Goal: Task Accomplishment & Management: Complete application form

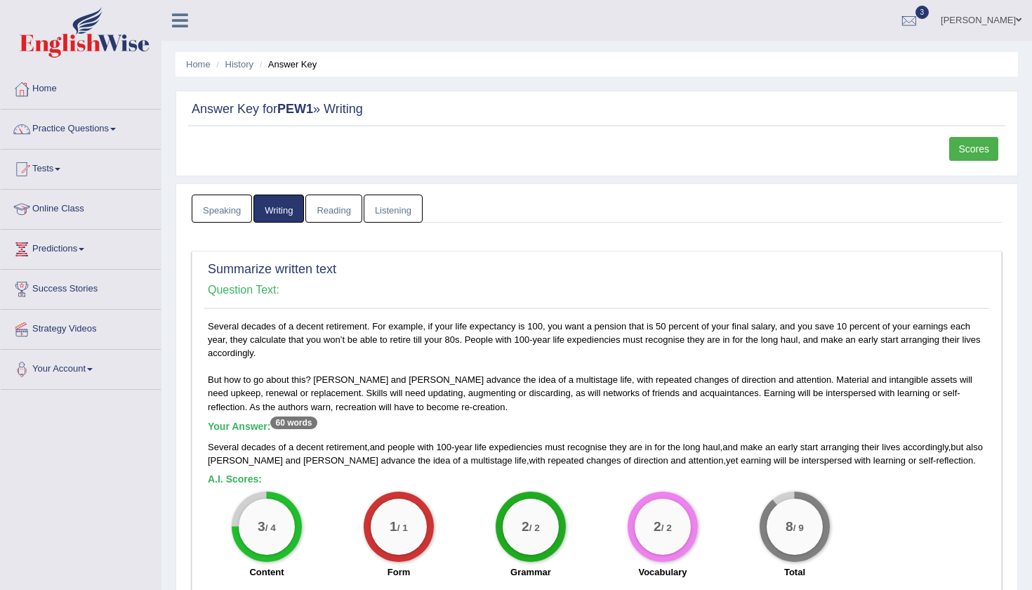
click at [991, 18] on link "Ahsan Ali" at bounding box center [981, 18] width 102 height 36
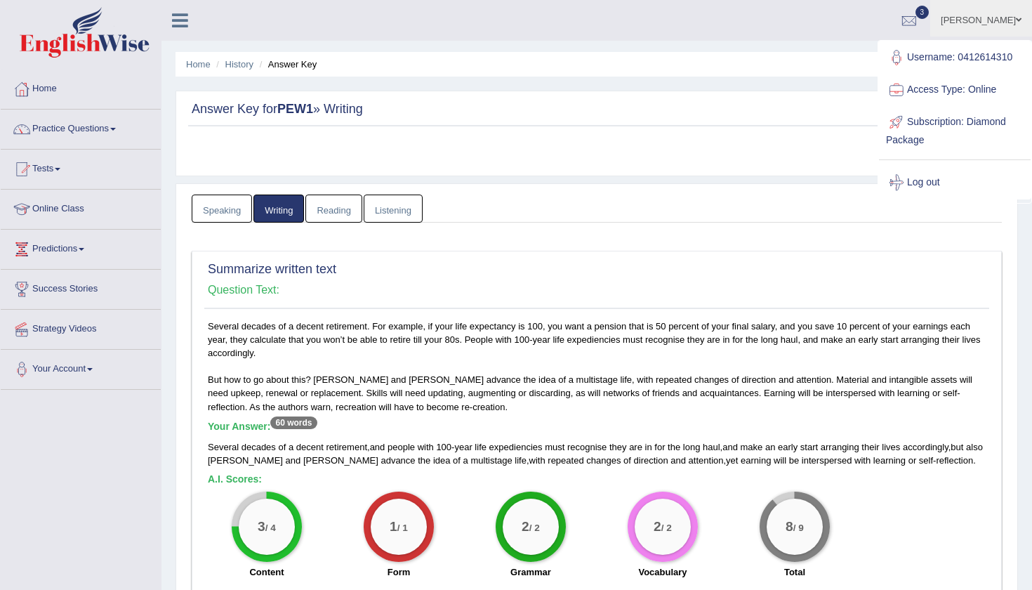
click at [933, 180] on link "Log out" at bounding box center [955, 182] width 152 height 32
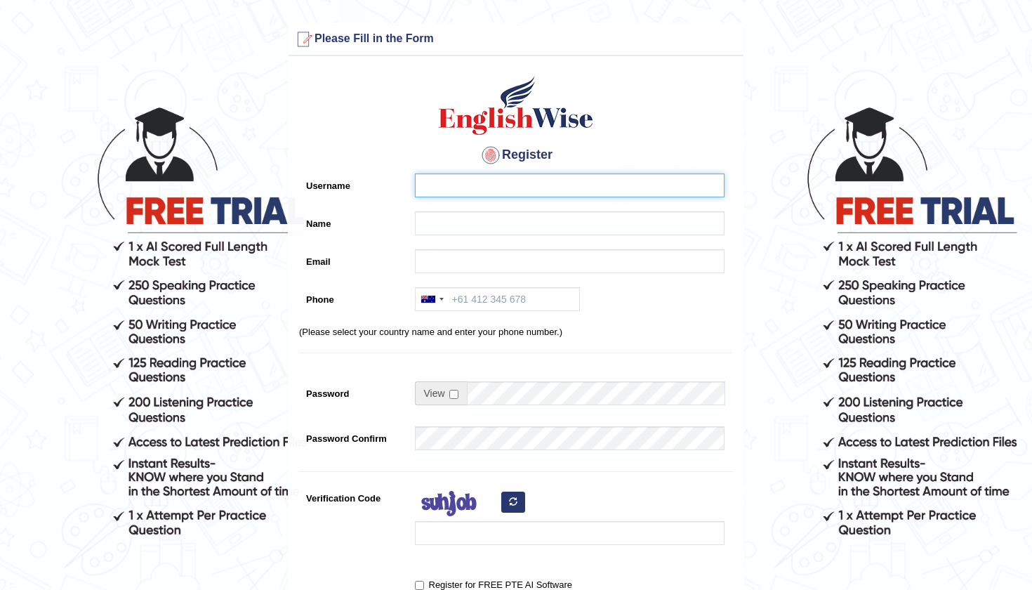
drag, startPoint x: 0, startPoint y: 0, endPoint x: 455, endPoint y: 189, distance: 493.0
click at [455, 189] on input "Username" at bounding box center [569, 185] width 309 height 24
type input "0466090300"
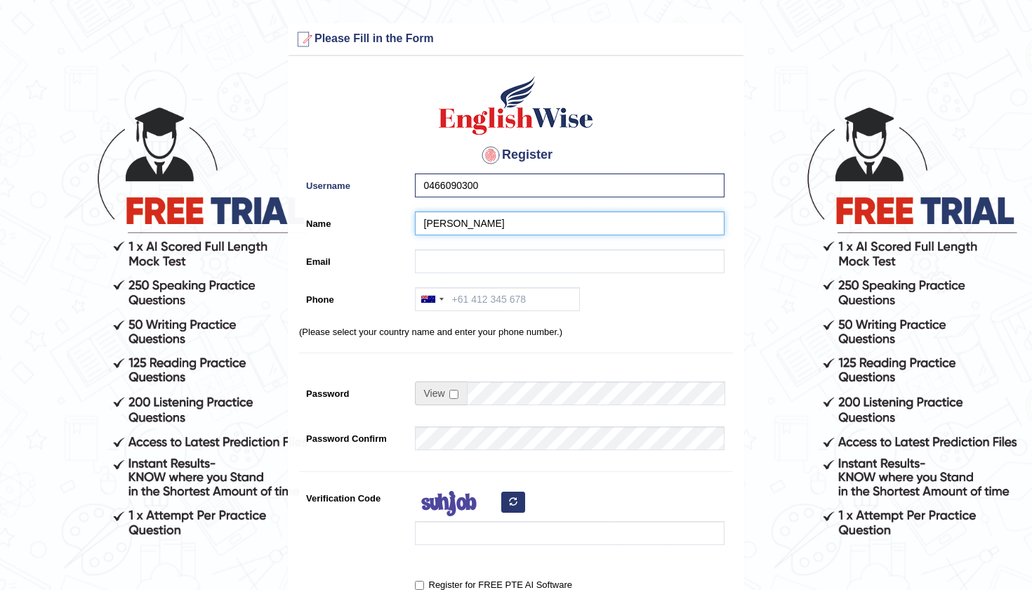
type input "[PERSON_NAME]"
click at [502, 189] on input "0466090300" at bounding box center [569, 185] width 309 height 24
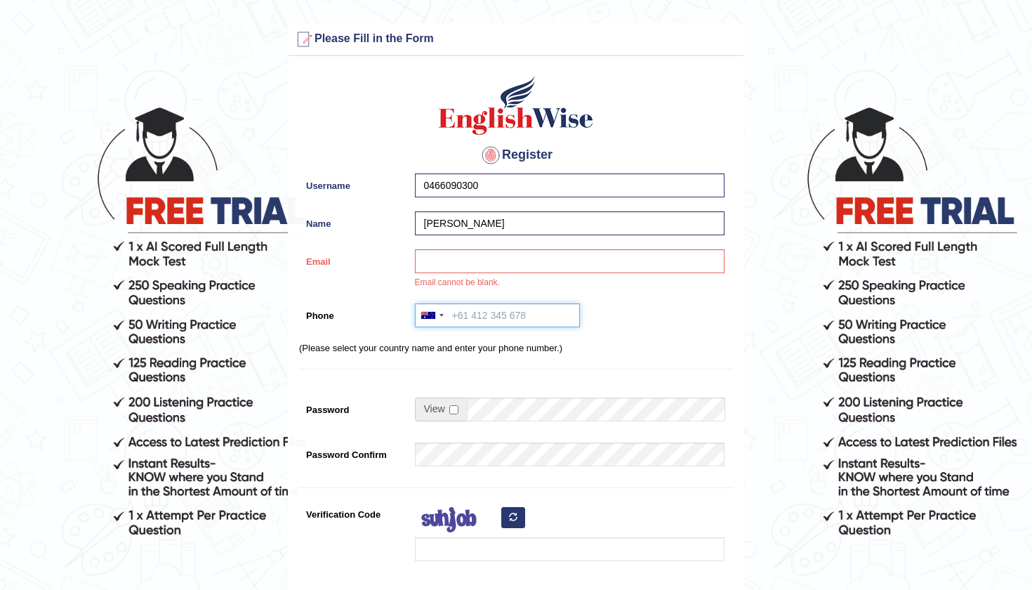
paste input "0466090300"
type input "0466090300"
click at [491, 423] on td at bounding box center [570, 412] width 311 height 31
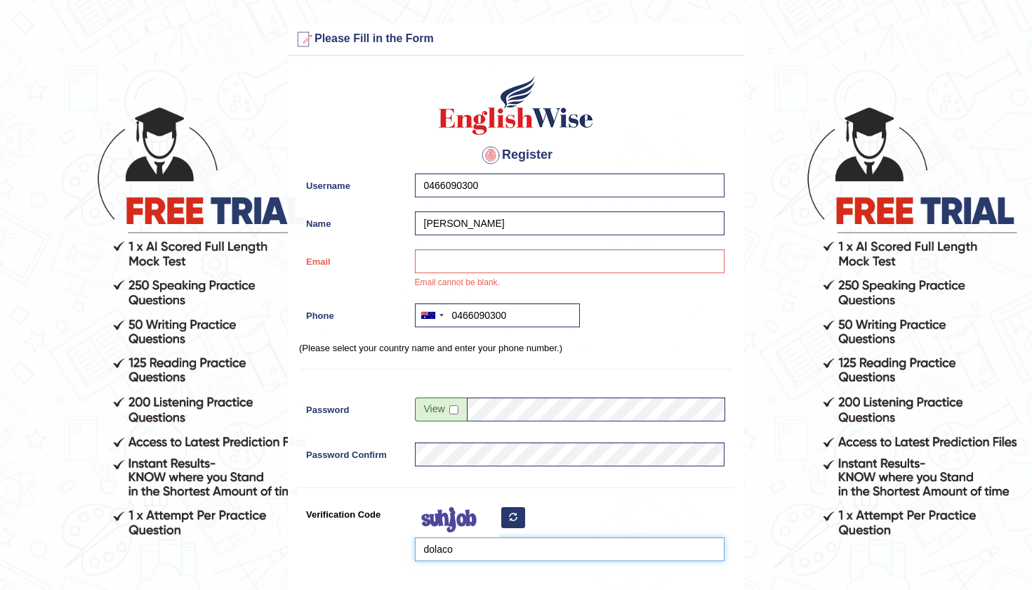
type input "dolaco"
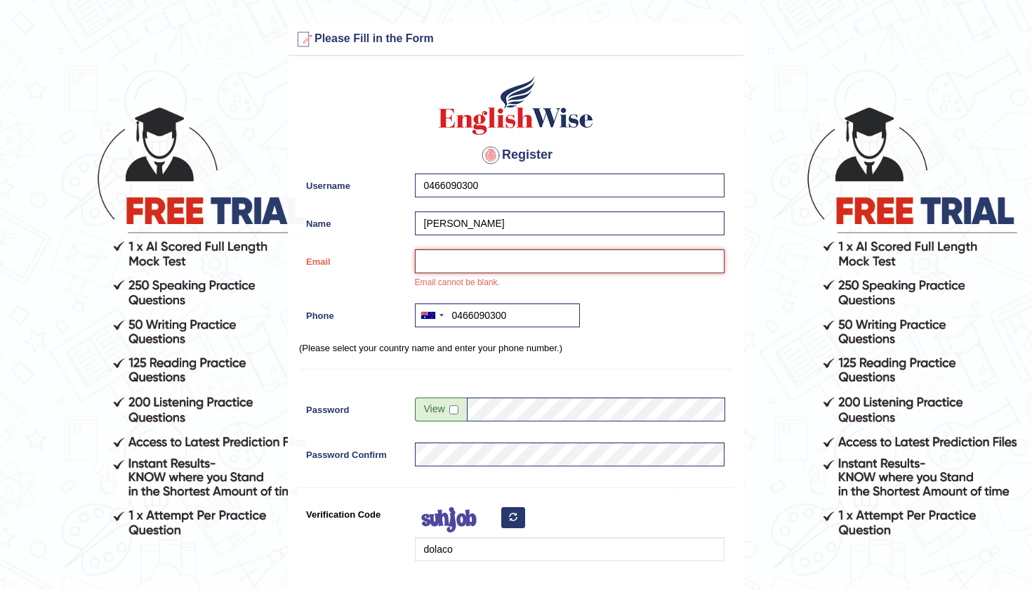
click at [490, 265] on input "Email" at bounding box center [569, 261] width 309 height 24
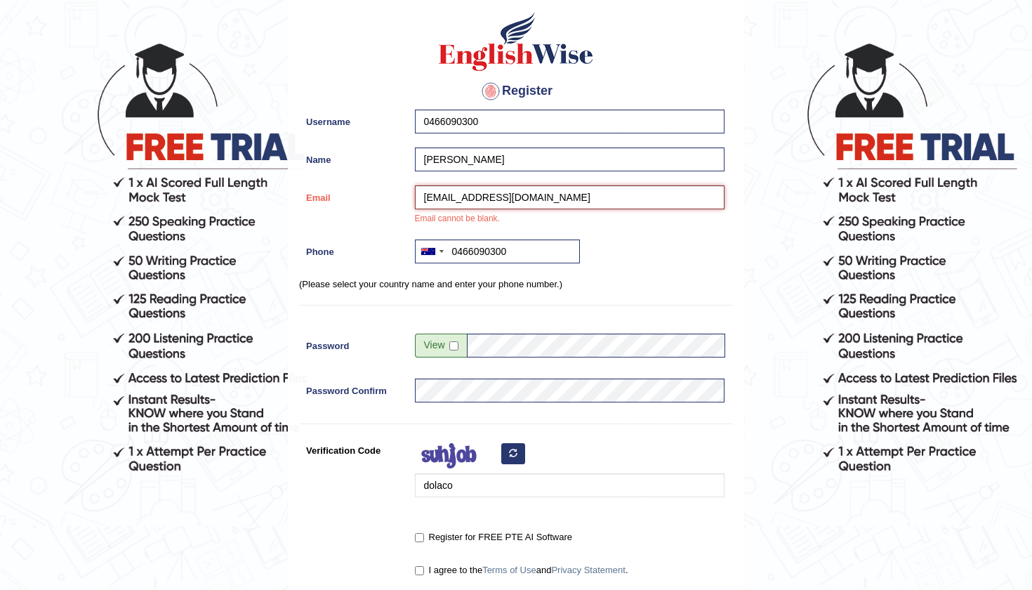
type input "ipsbhaika@gmail.com"
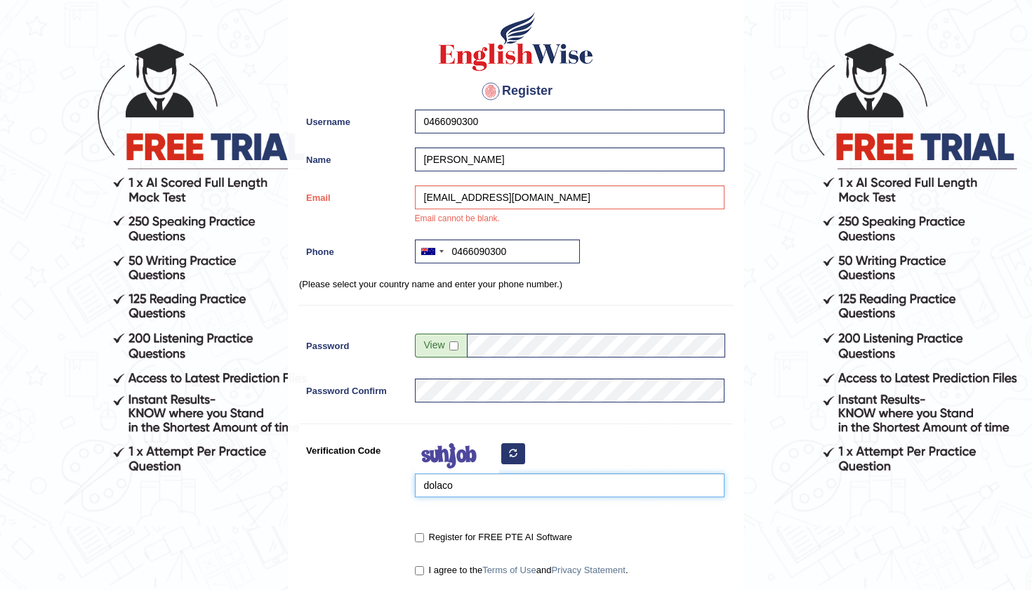
click at [491, 495] on input "dolaco" at bounding box center [569, 485] width 309 height 24
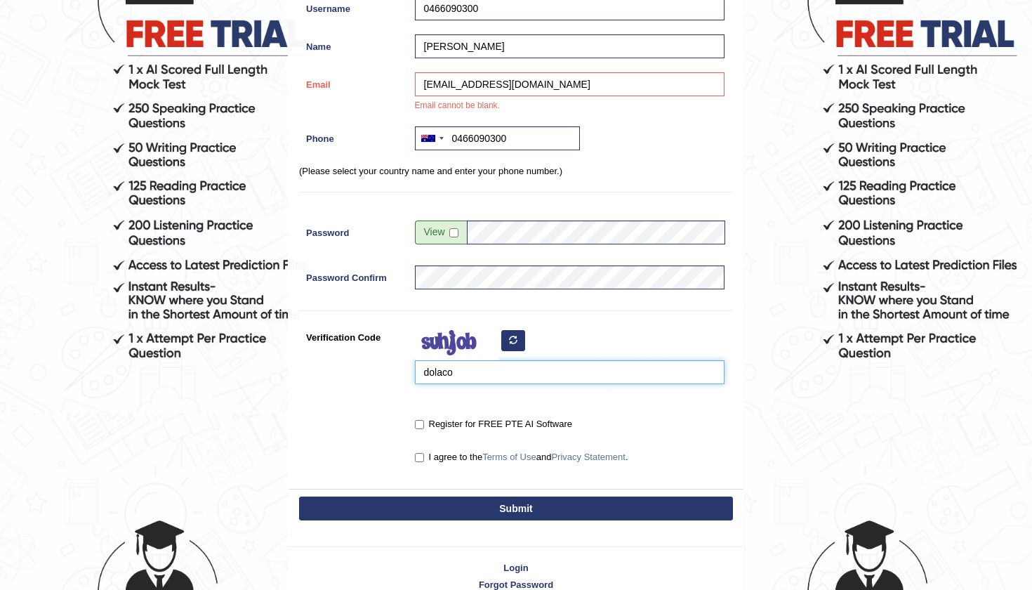
scroll to position [181, 0]
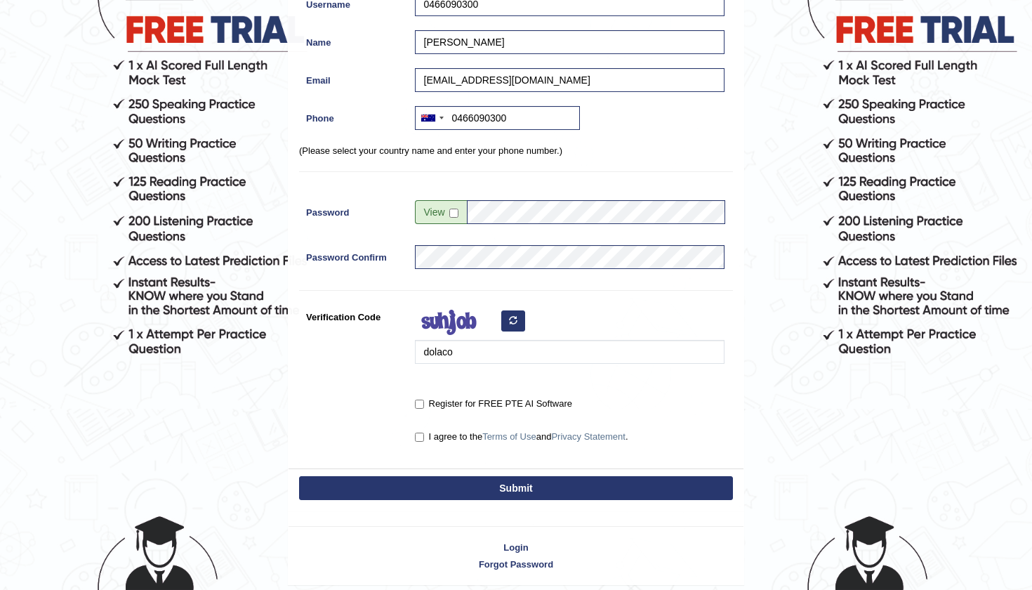
click at [418, 404] on input "Register for FREE PTE AI Software" at bounding box center [419, 403] width 9 height 9
checkbox input "true"
click at [420, 436] on input "I agree to the Terms of Use and Privacy Statement ." at bounding box center [419, 436] width 9 height 9
checkbox input "true"
click at [456, 484] on button "Submit" at bounding box center [516, 488] width 434 height 24
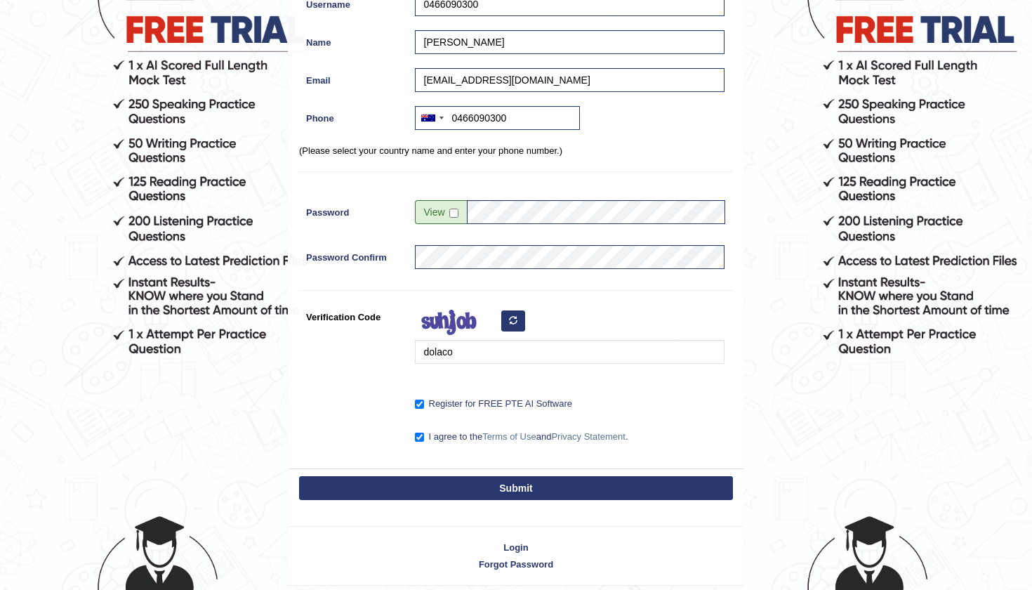
type input "+61466090300"
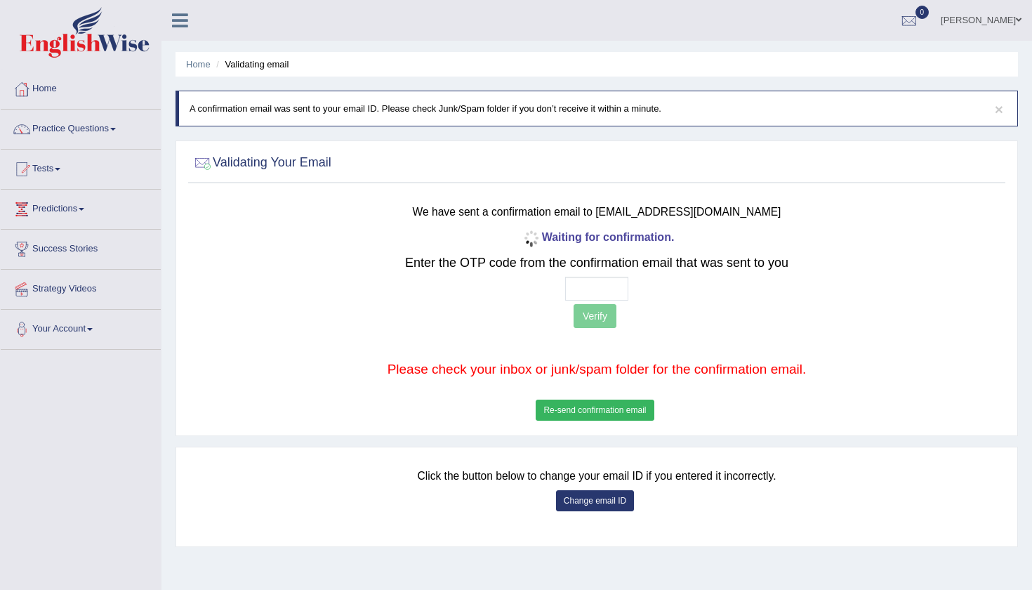
click at [573, 293] on input "text" at bounding box center [596, 289] width 63 height 24
click at [580, 500] on button "Change email ID" at bounding box center [595, 500] width 78 height 21
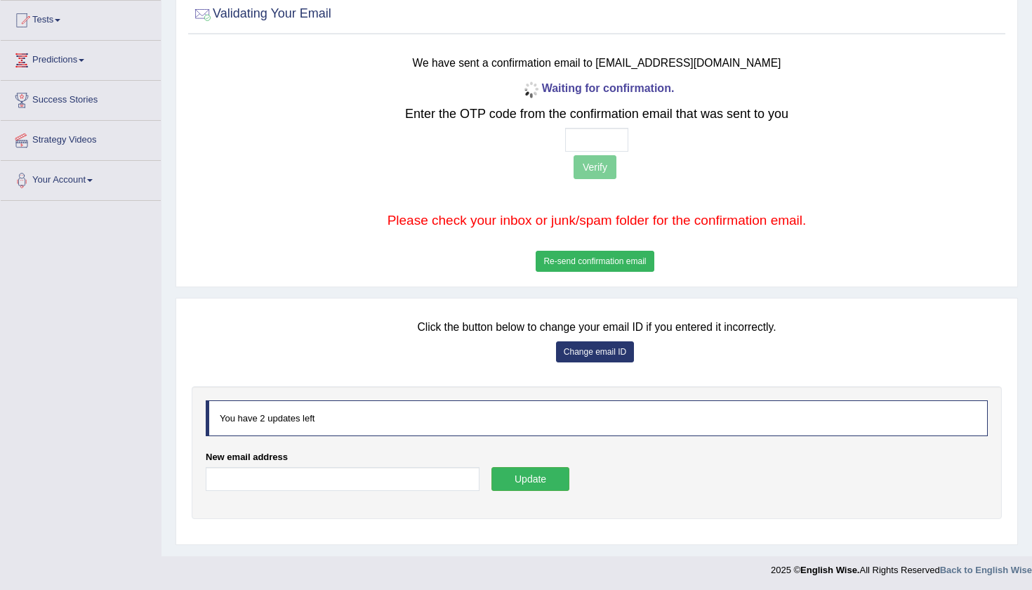
scroll to position [147, 0]
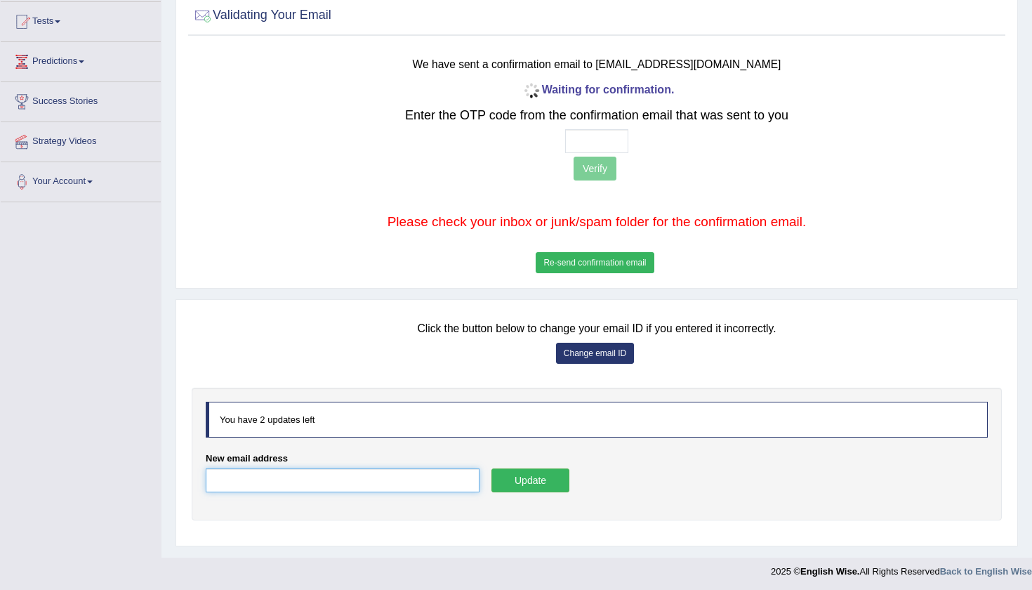
click at [353, 480] on input "New email address" at bounding box center [343, 480] width 274 height 24
type input "1"
type input "ipsbhaika16@gmail.com"
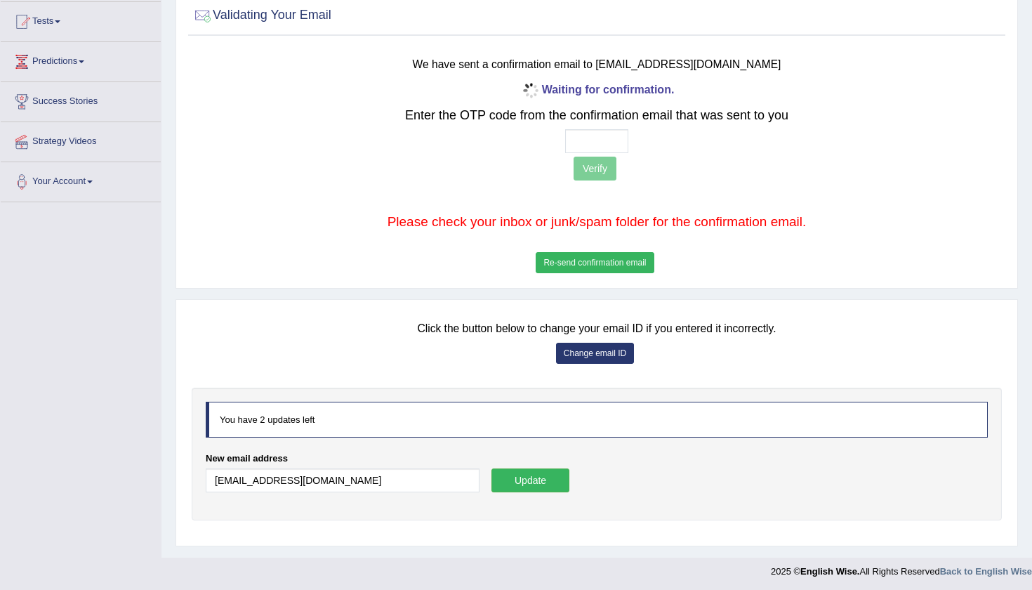
click at [569, 473] on button "Update" at bounding box center [530, 480] width 78 height 24
click at [564, 472] on button "Update" at bounding box center [530, 480] width 78 height 24
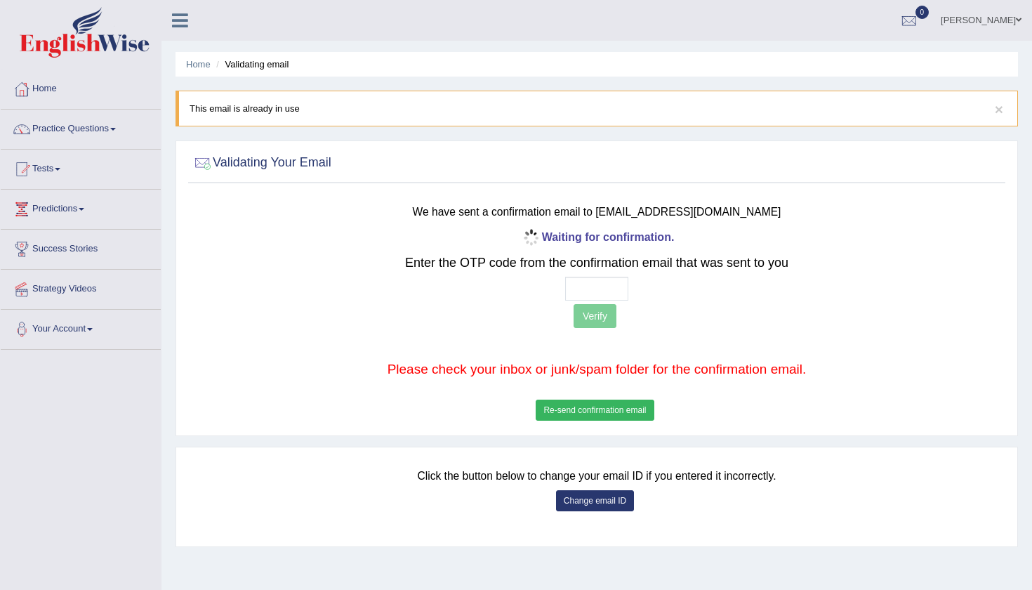
click at [578, 287] on input "text" at bounding box center [596, 289] width 63 height 24
type input "7 5 3 5"
click at [602, 315] on button "Verify" at bounding box center [594, 316] width 43 height 24
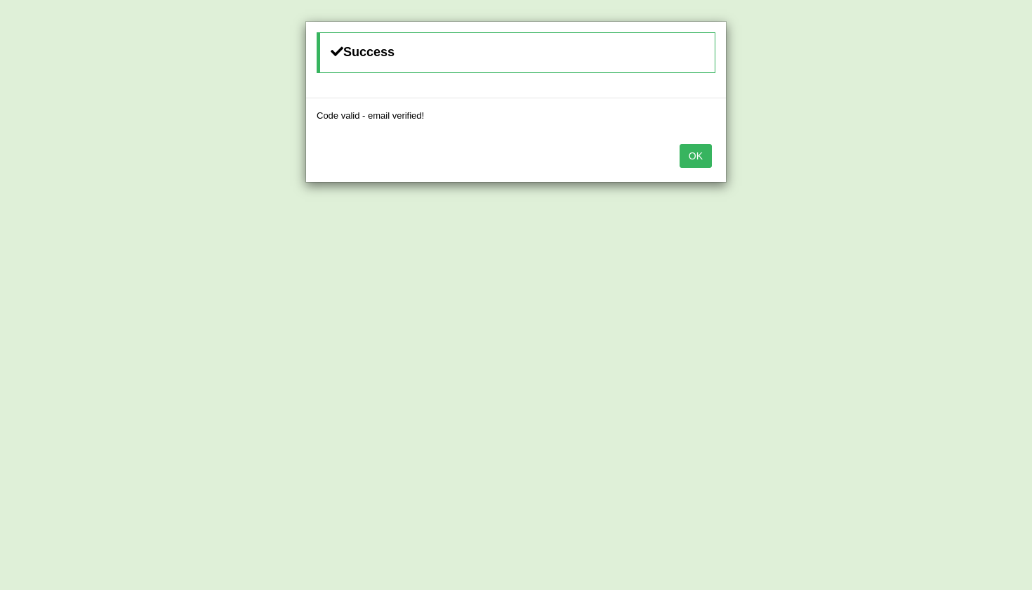
click at [701, 149] on button "OK" at bounding box center [695, 156] width 32 height 24
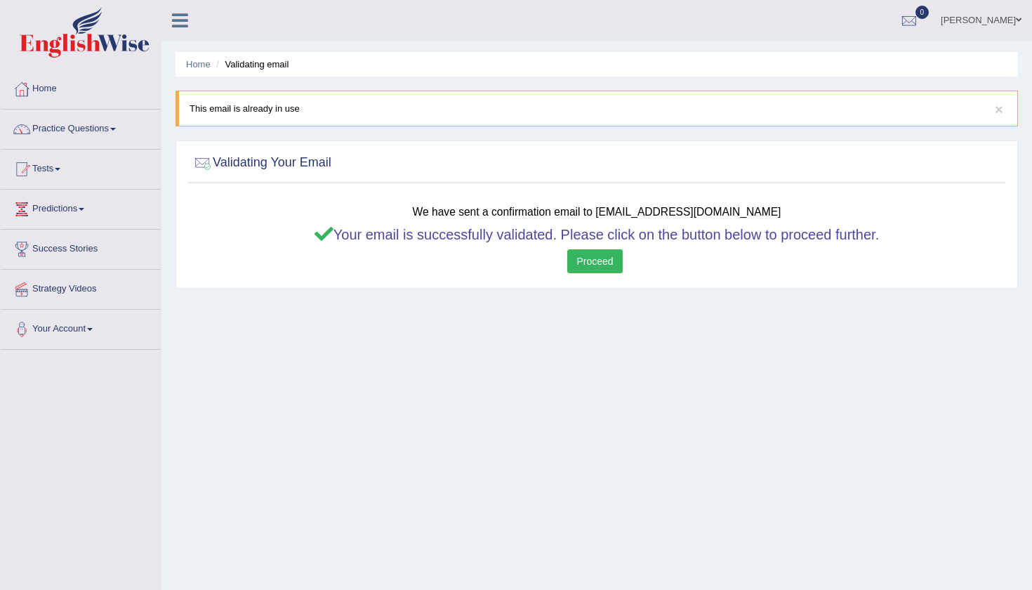
click at [597, 262] on link "Proceed" at bounding box center [594, 261] width 55 height 24
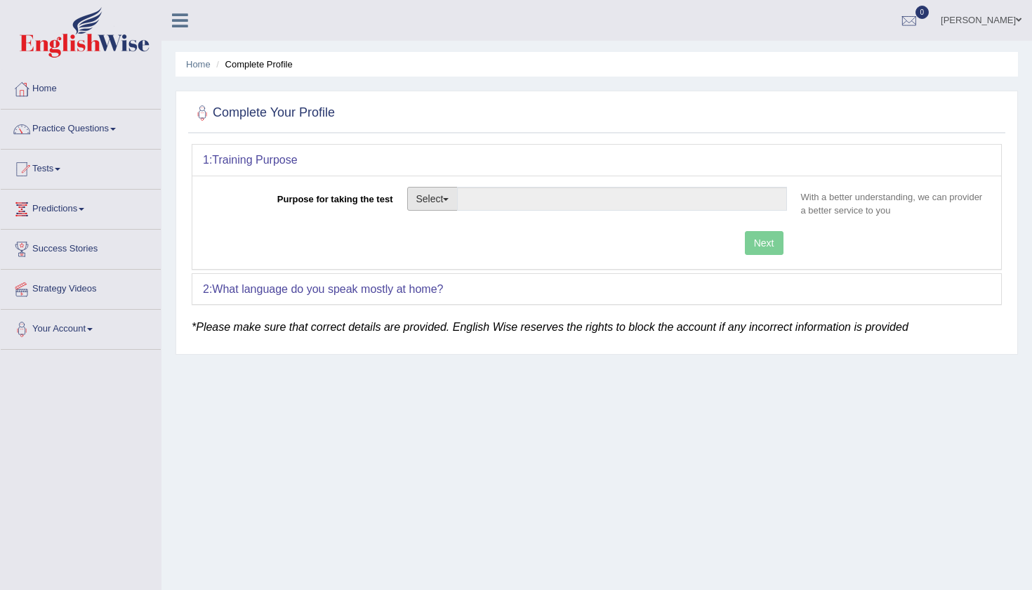
click at [440, 191] on button "Select" at bounding box center [432, 199] width 51 height 24
click at [442, 242] on link "Permanent Residency" at bounding box center [470, 247] width 125 height 18
type input "Permanent Residency"
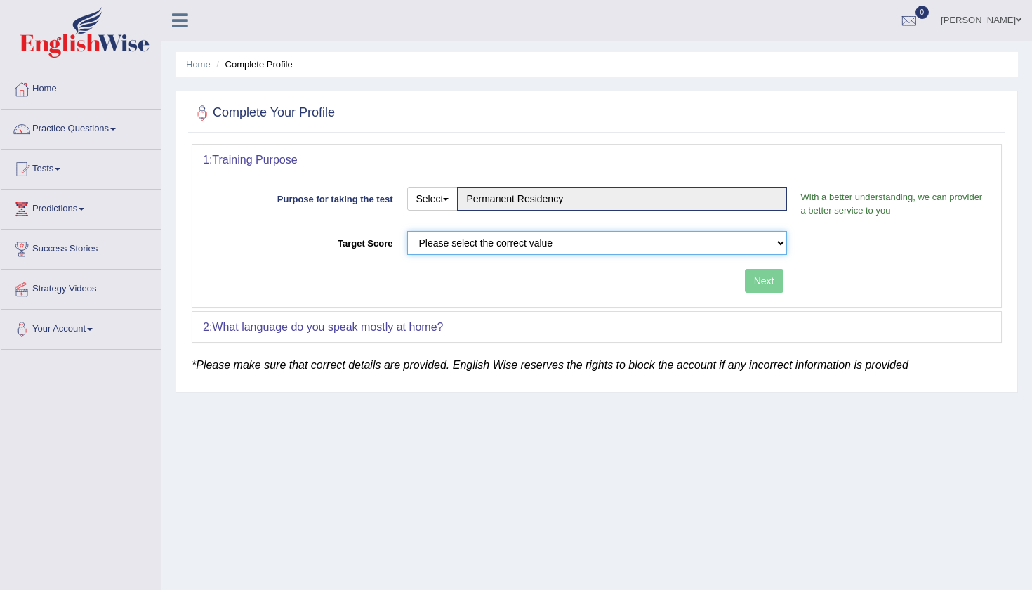
select select "65"
click at [766, 285] on button "Next" at bounding box center [764, 281] width 39 height 24
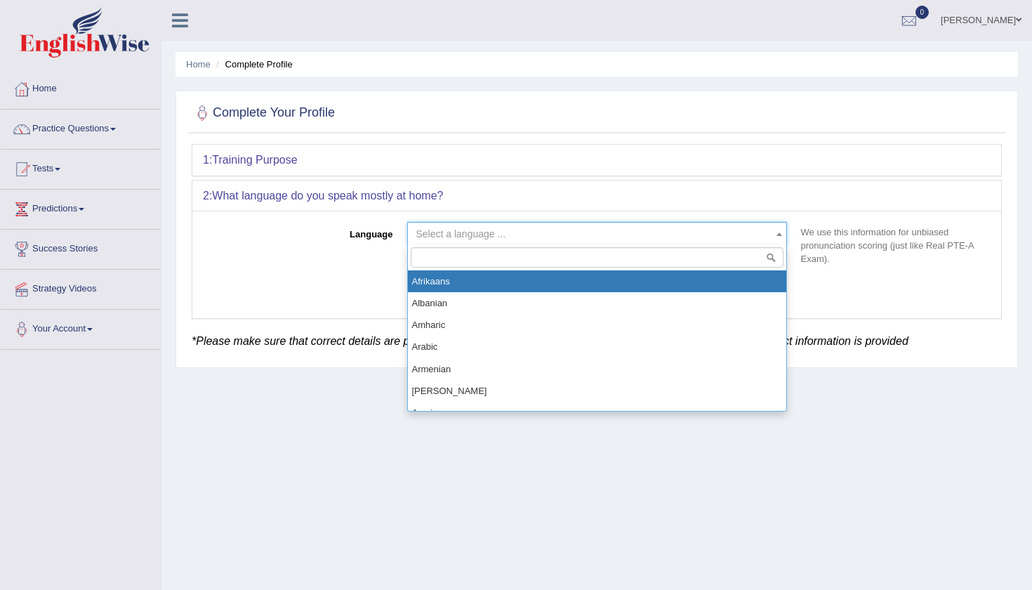
click at [590, 236] on span "Select a language ..." at bounding box center [592, 234] width 353 height 14
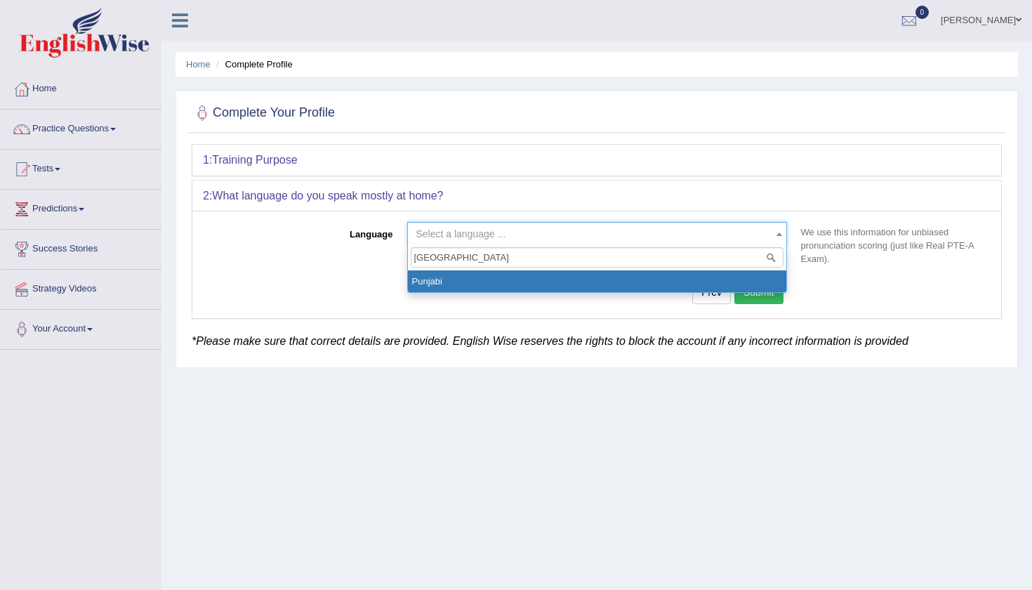
type input "punjabi"
select select "Punjabi"
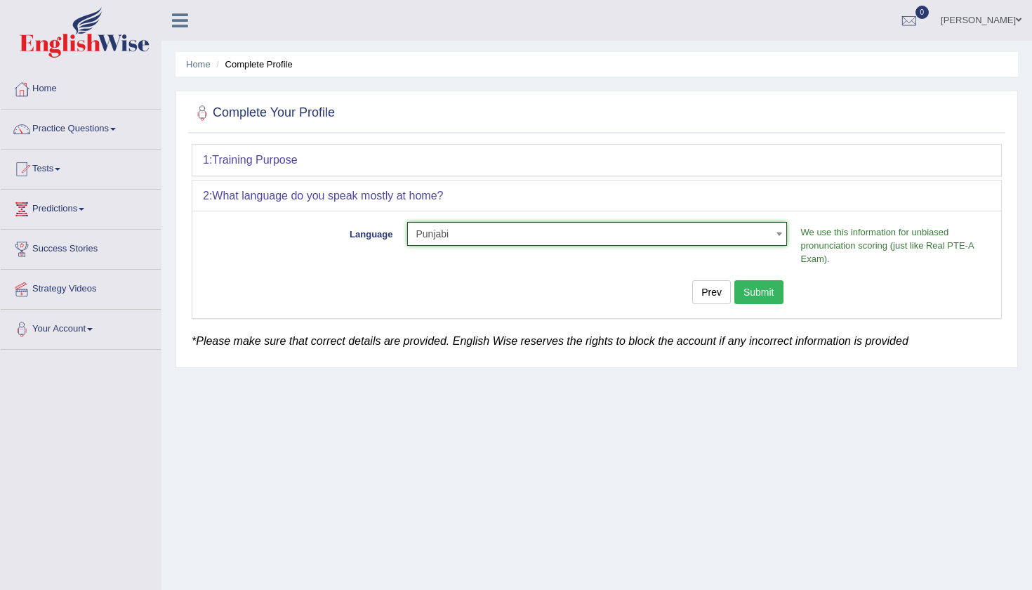
click at [771, 291] on button "Submit" at bounding box center [758, 292] width 49 height 24
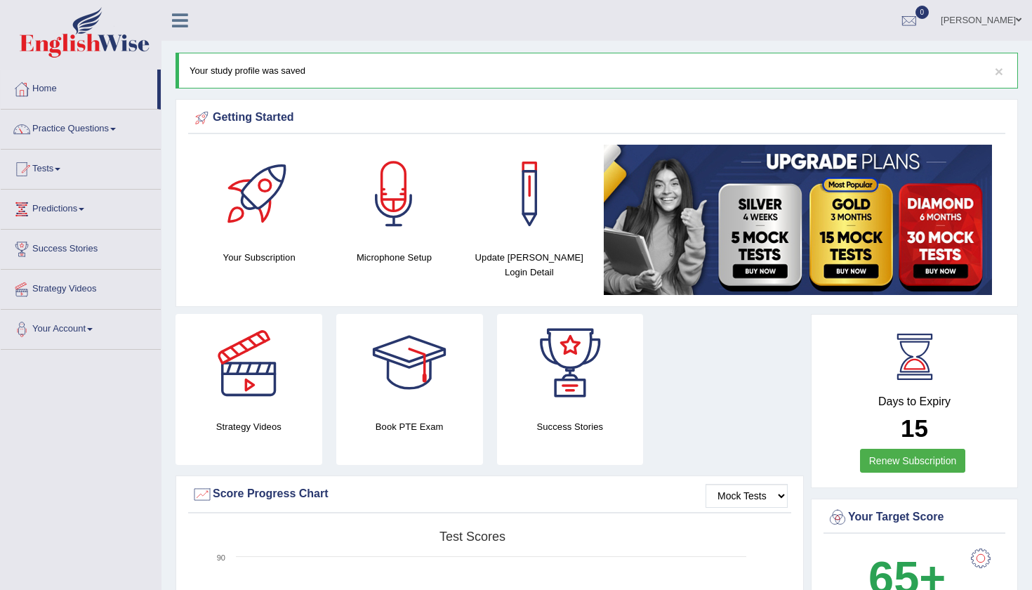
click at [781, 292] on img at bounding box center [798, 220] width 388 height 150
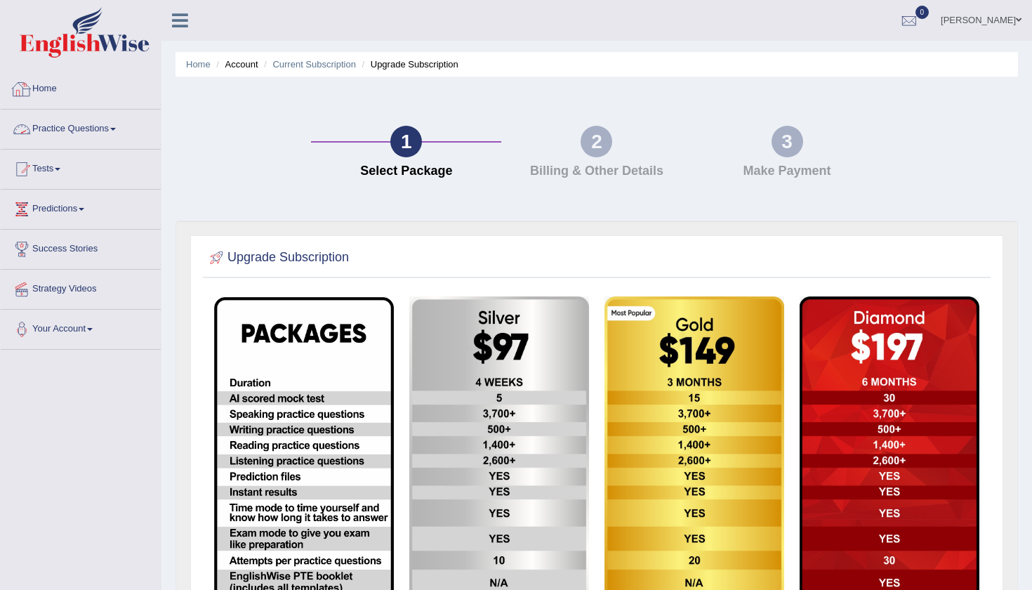
click at [48, 79] on link "Home" at bounding box center [81, 86] width 160 height 35
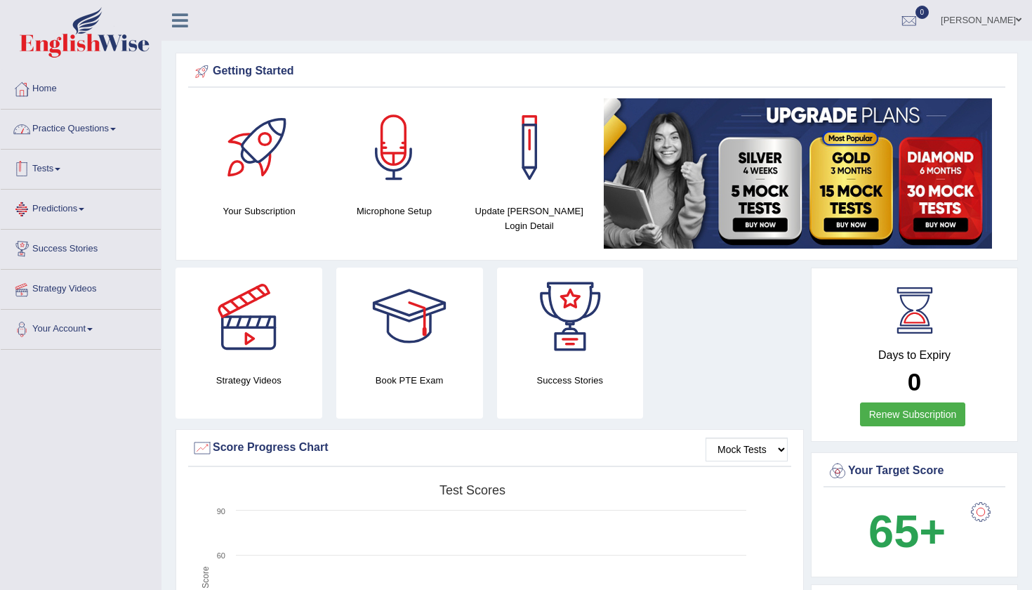
click at [105, 138] on link "Practice Questions" at bounding box center [81, 126] width 160 height 35
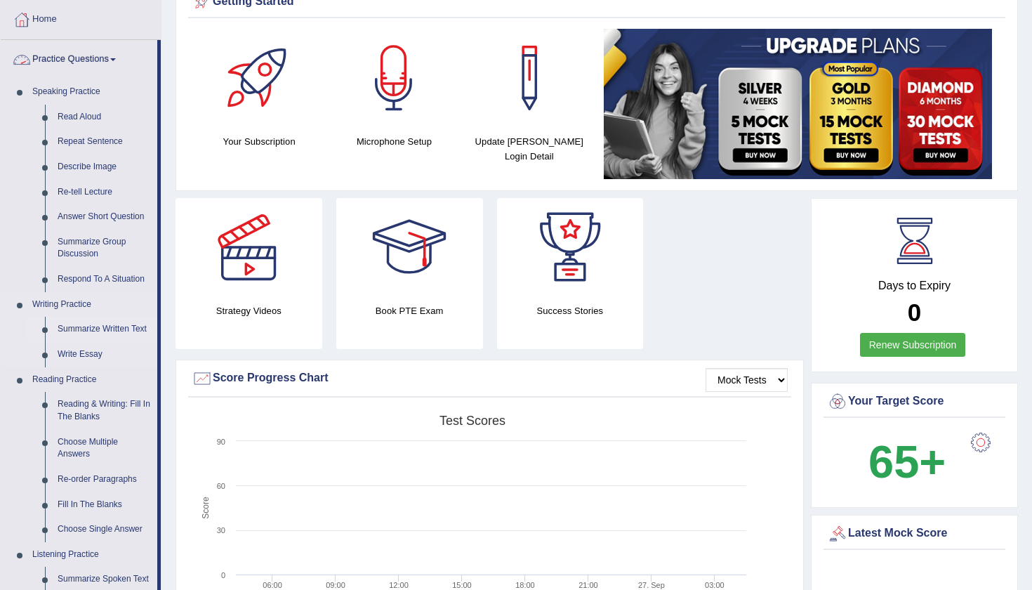
scroll to position [74, 0]
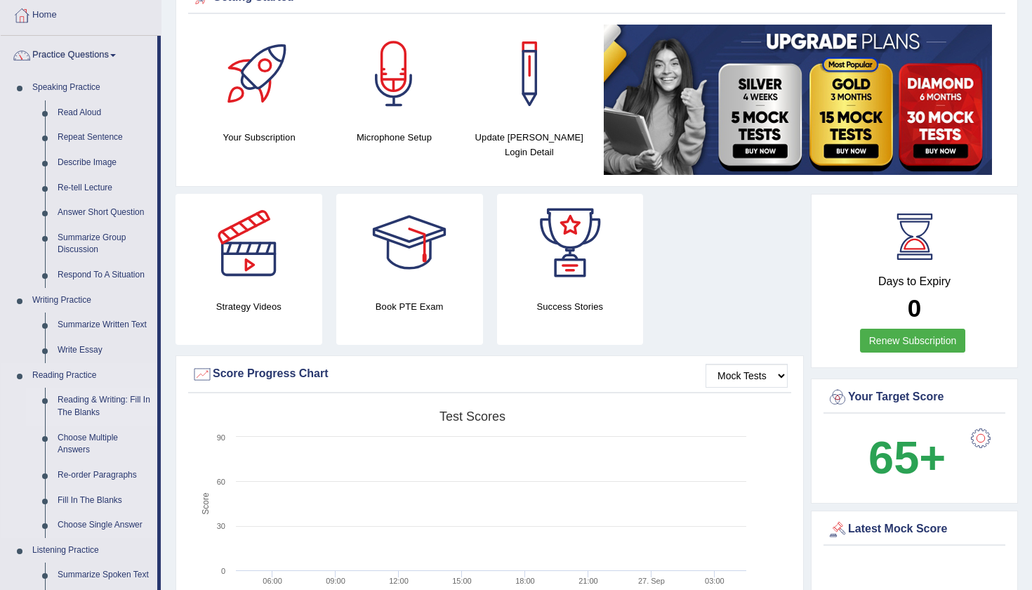
click at [83, 387] on link "Reading & Writing: Fill In The Blanks" at bounding box center [104, 405] width 106 height 37
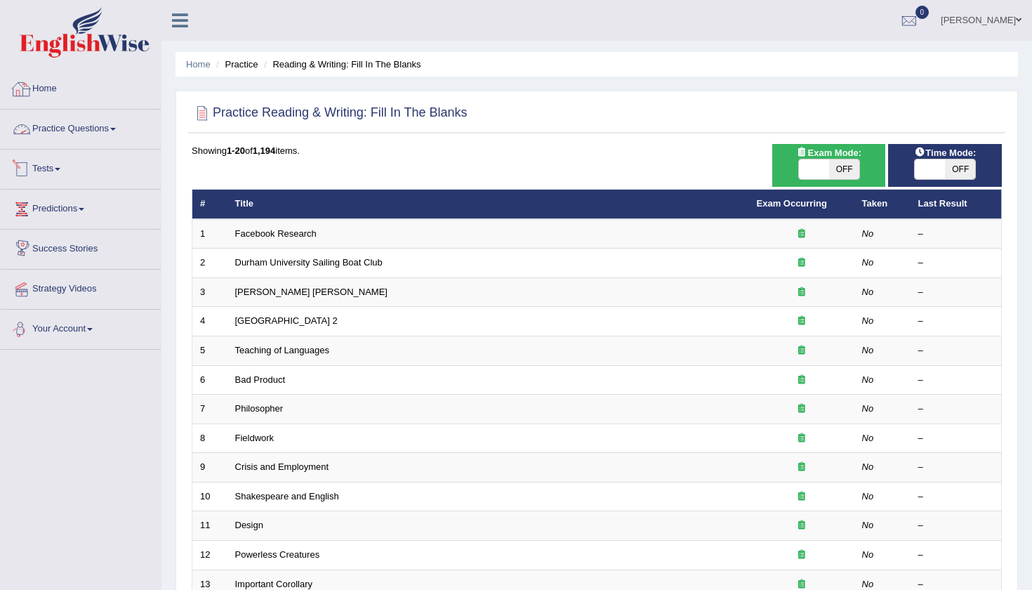
click at [41, 90] on link "Home" at bounding box center [81, 86] width 160 height 35
